Goal: Find specific page/section: Find specific page/section

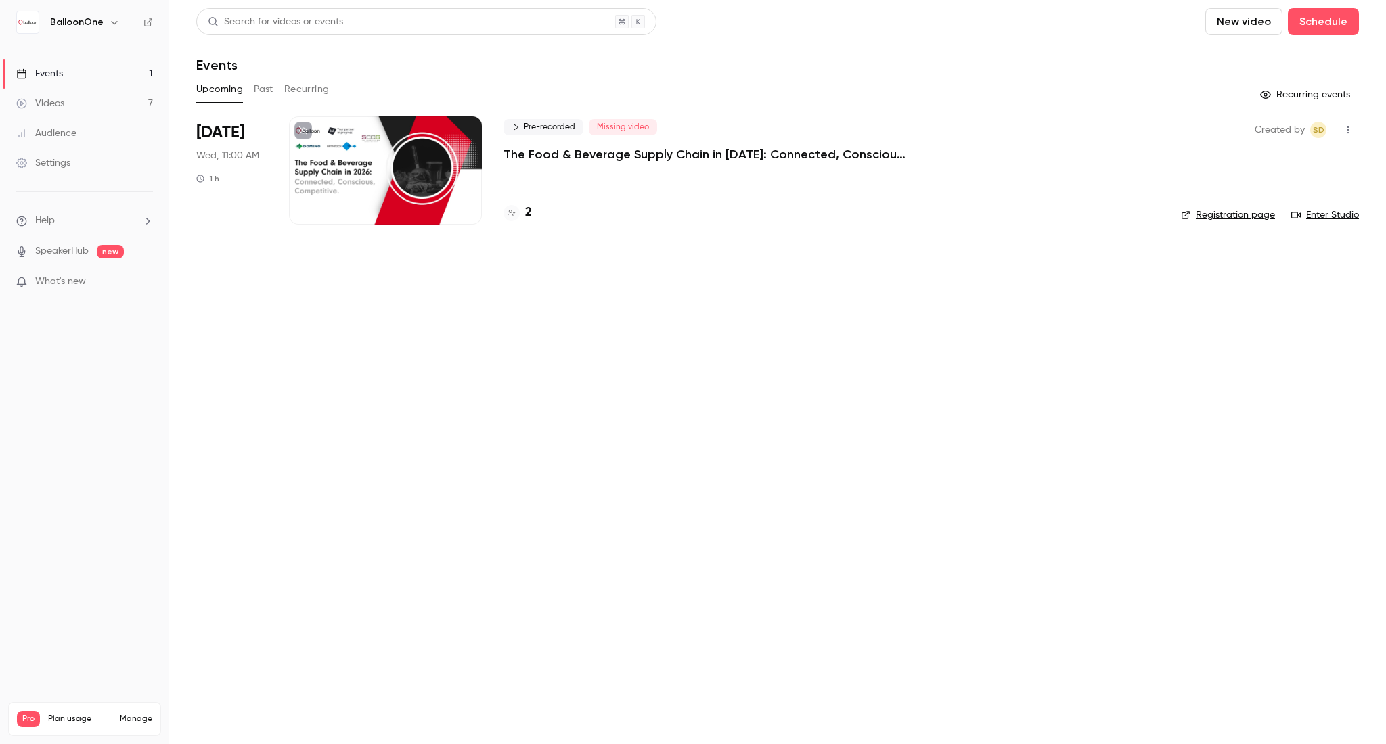
click at [575, 150] on p "The Food & Beverage Supply Chain in [DATE]: Connected, Conscious, Competitive." at bounding box center [706, 154] width 406 height 16
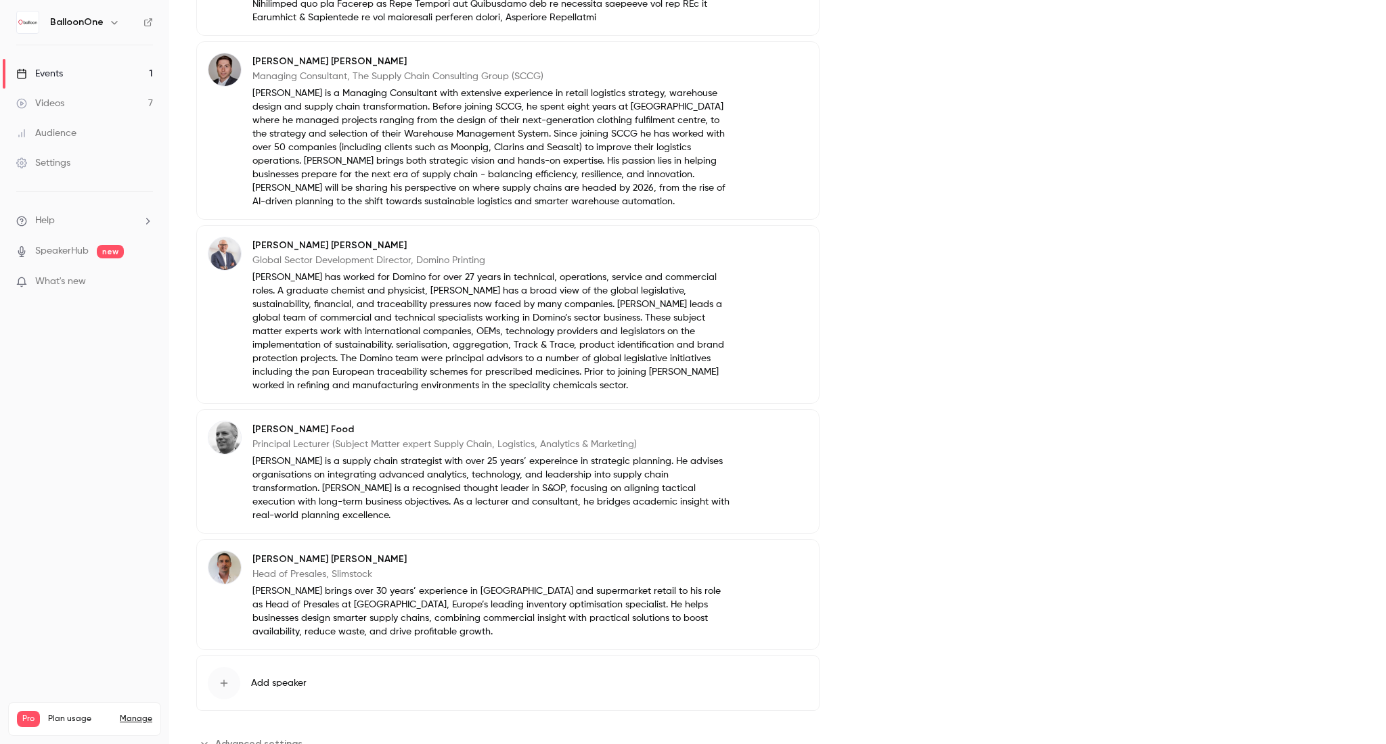
scroll to position [1083, 0]
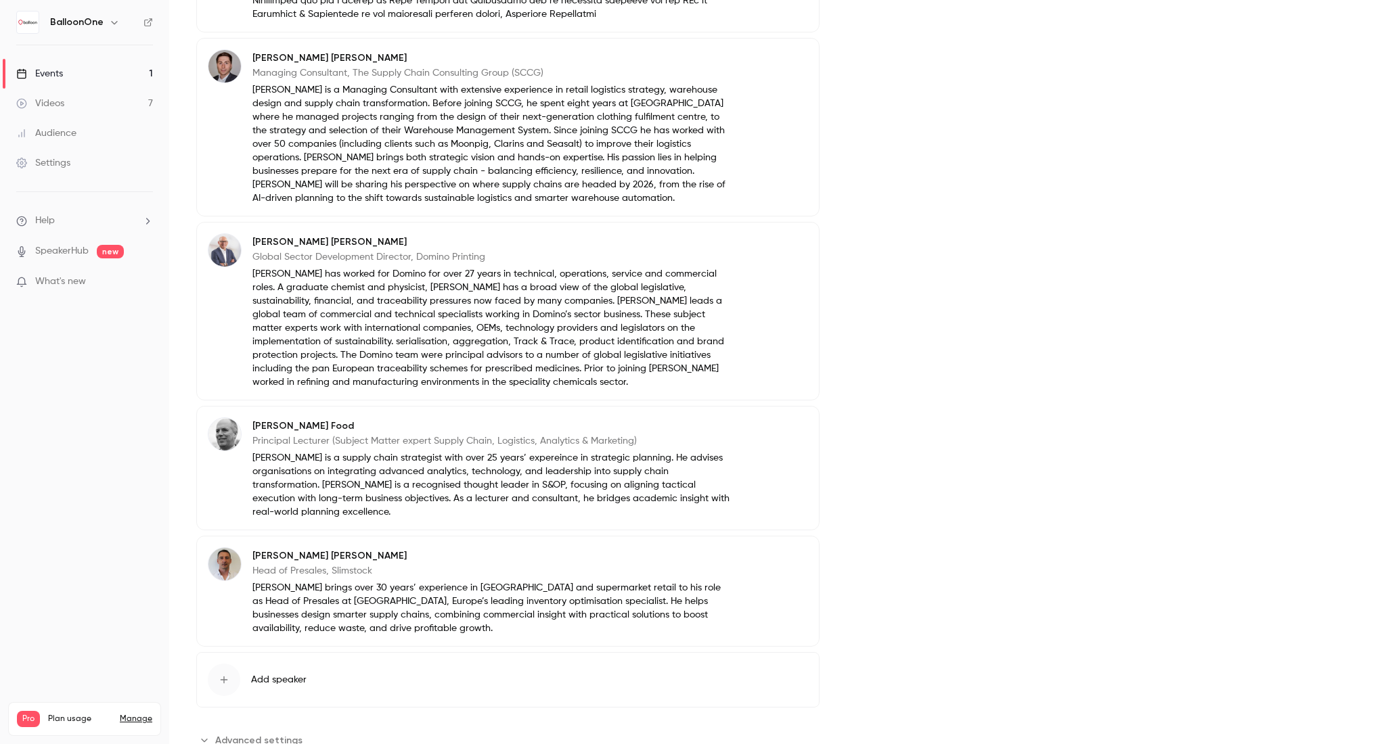
click at [107, 71] on link "Events 1" at bounding box center [84, 74] width 169 height 30
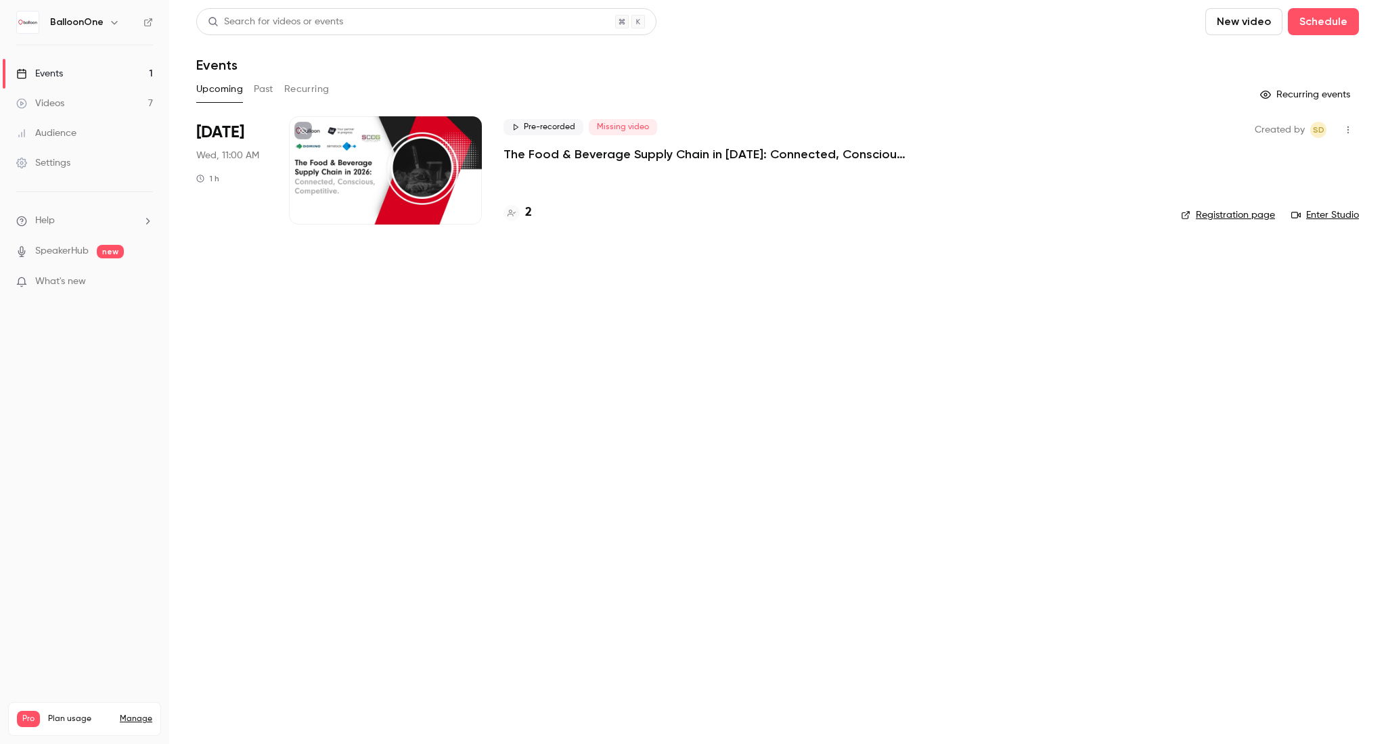
click at [106, 108] on link "Videos 7" at bounding box center [84, 104] width 169 height 30
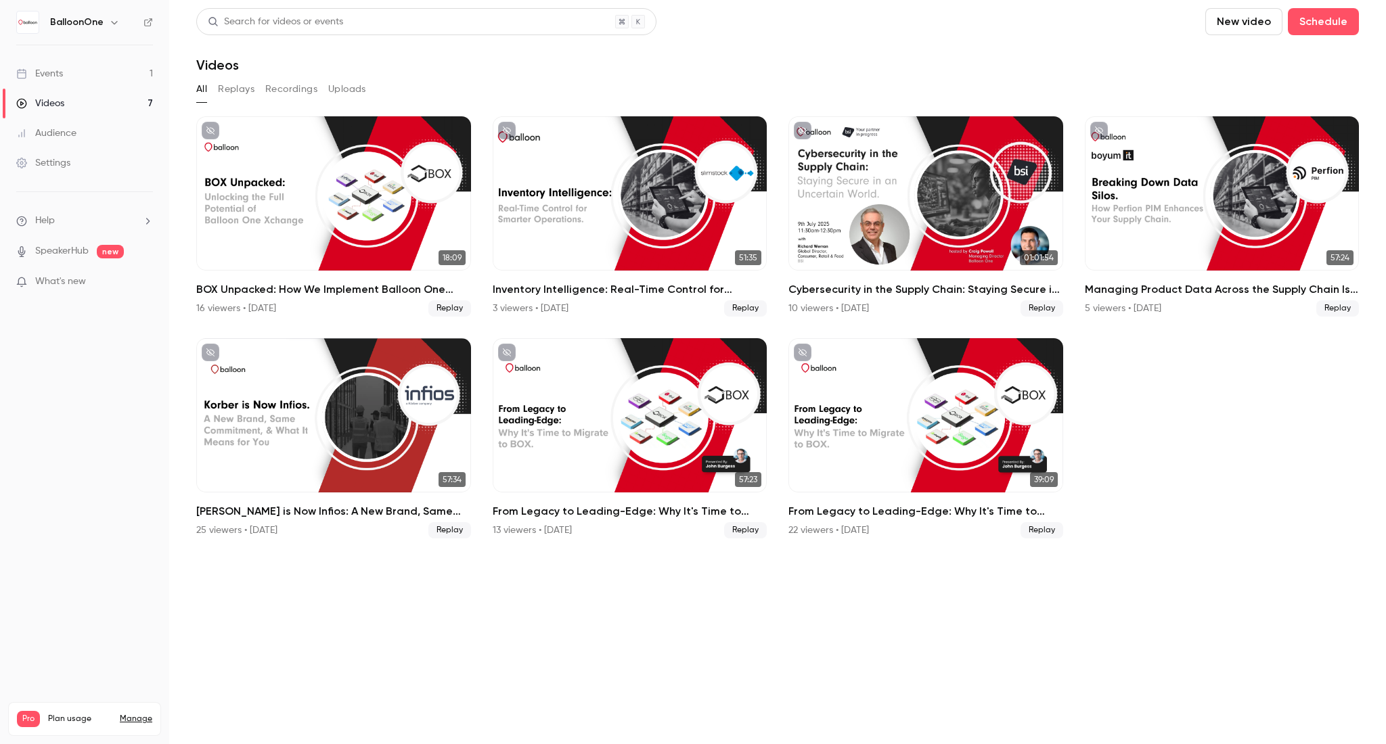
click at [143, 70] on link "Events 1" at bounding box center [84, 74] width 169 height 30
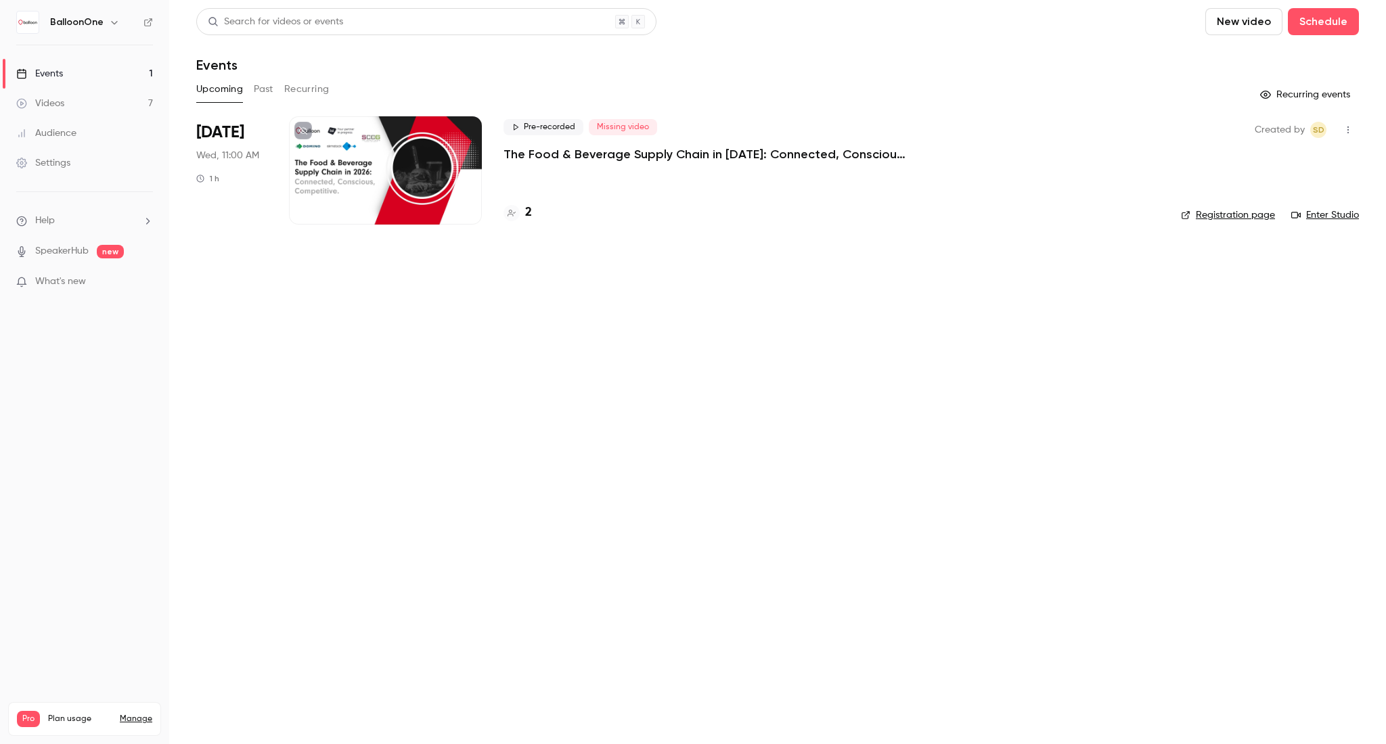
click at [1247, 212] on link "Registration page" at bounding box center [1228, 215] width 94 height 14
click at [531, 206] on h4 "2" at bounding box center [528, 213] width 7 height 18
